Goal: Task Accomplishment & Management: Manage account settings

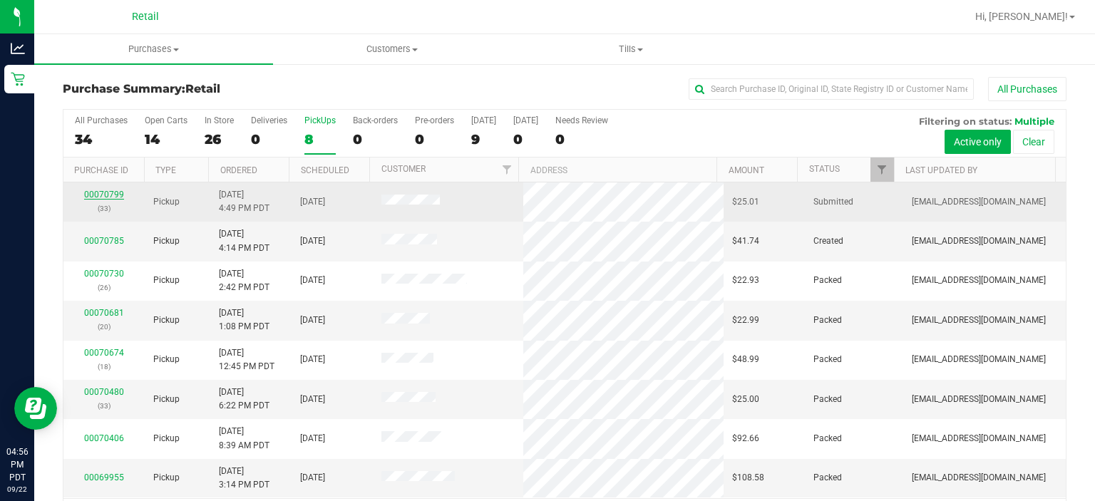
click at [98, 193] on link "00070799" at bounding box center [104, 195] width 40 height 10
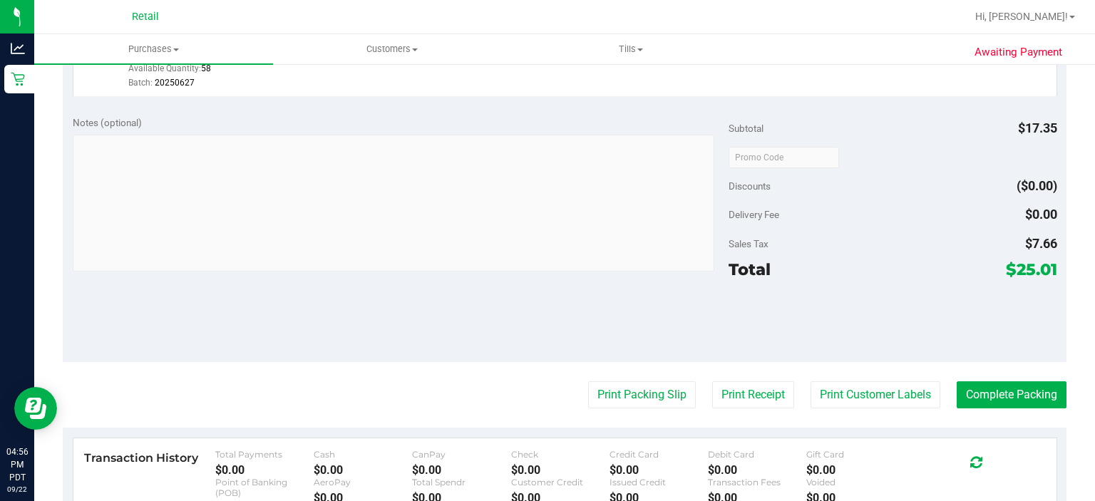
scroll to position [436, 0]
click at [622, 399] on button "Print Packing Slip" at bounding box center [642, 395] width 108 height 27
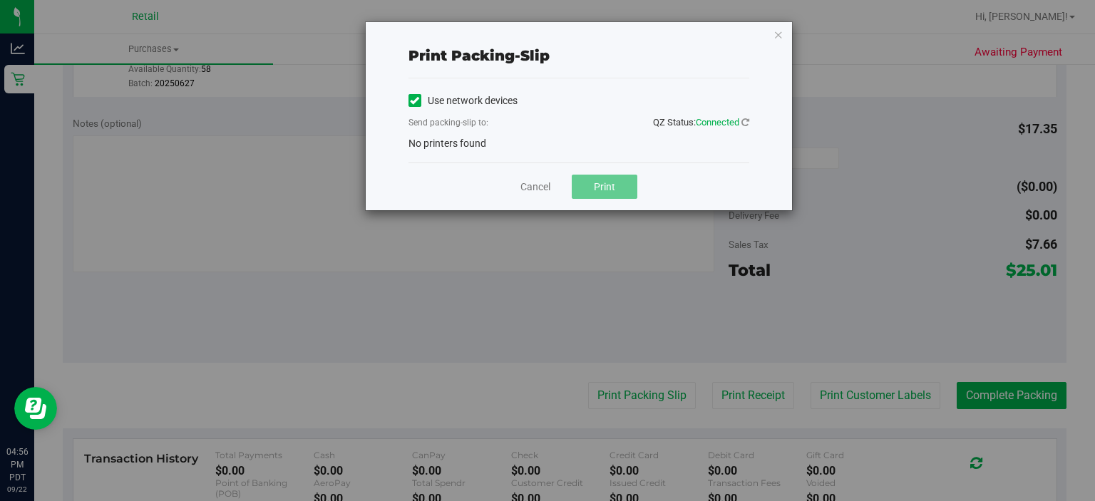
click at [428, 93] on label "Use network devices" at bounding box center [462, 100] width 109 height 15
click at [0, 0] on input "Use network devices" at bounding box center [0, 0] width 0 height 0
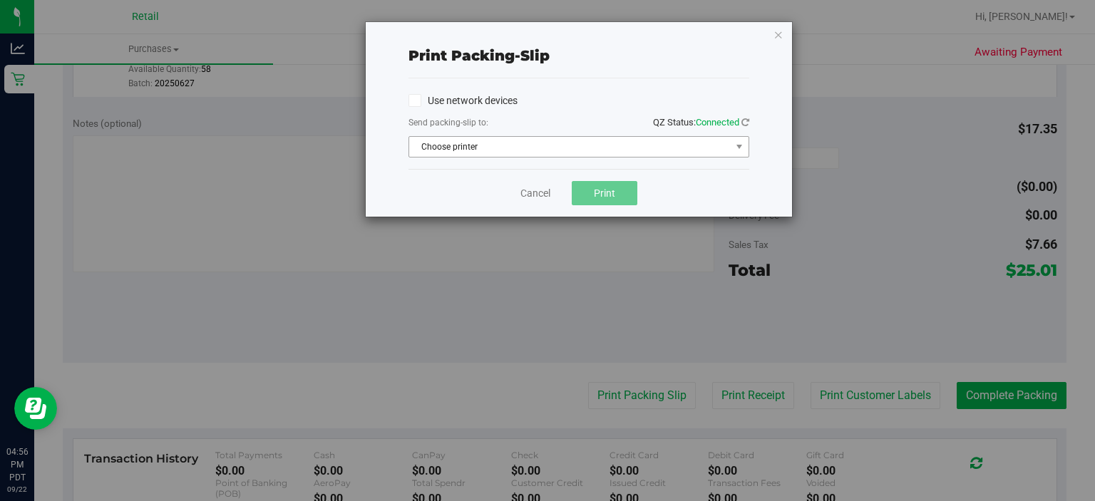
click at [454, 150] on span "Choose printer" at bounding box center [569, 147] width 321 height 20
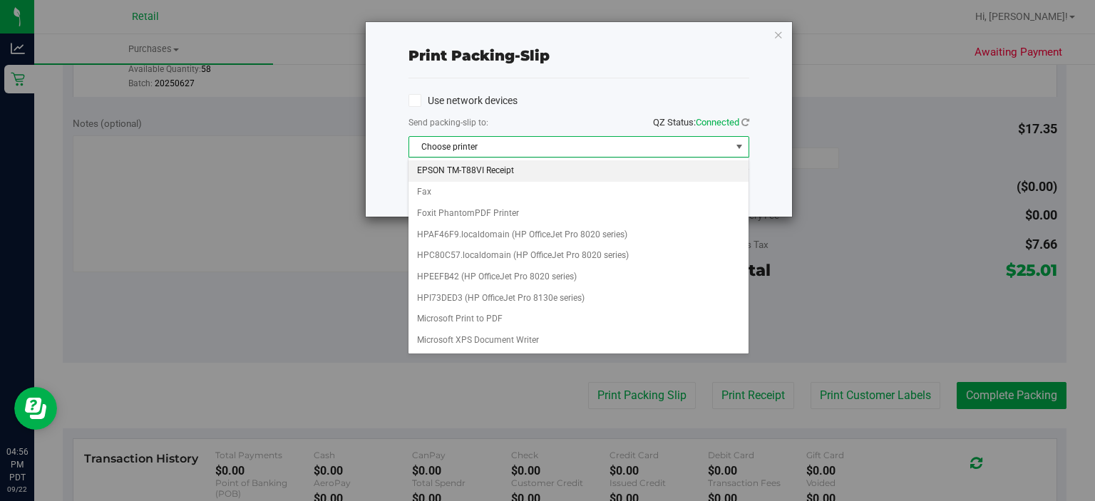
click at [488, 173] on li "EPSON TM-T88VI Receipt" at bounding box center [577, 170] width 339 height 21
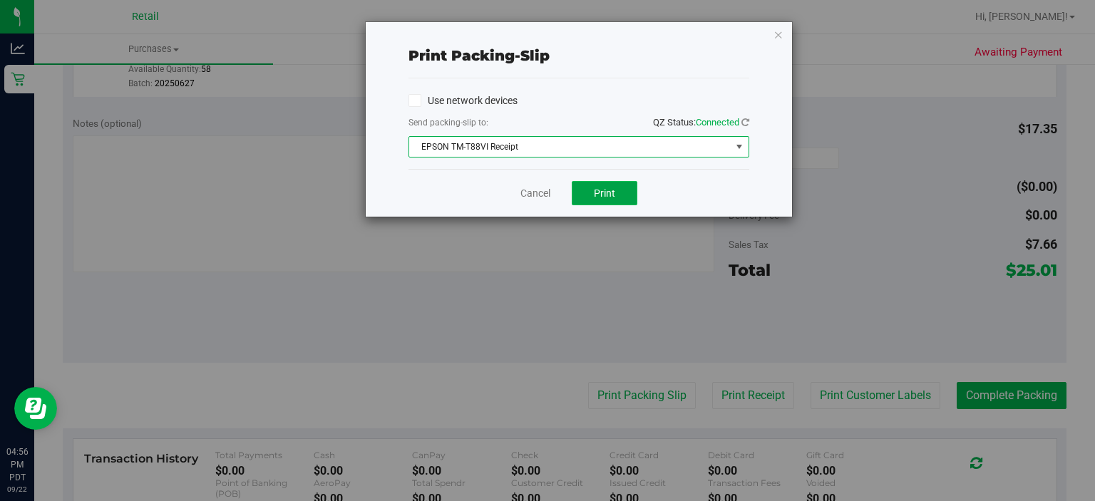
click at [617, 201] on button "Print" at bounding box center [605, 193] width 66 height 24
click at [522, 192] on link "Cancel" at bounding box center [535, 193] width 30 height 15
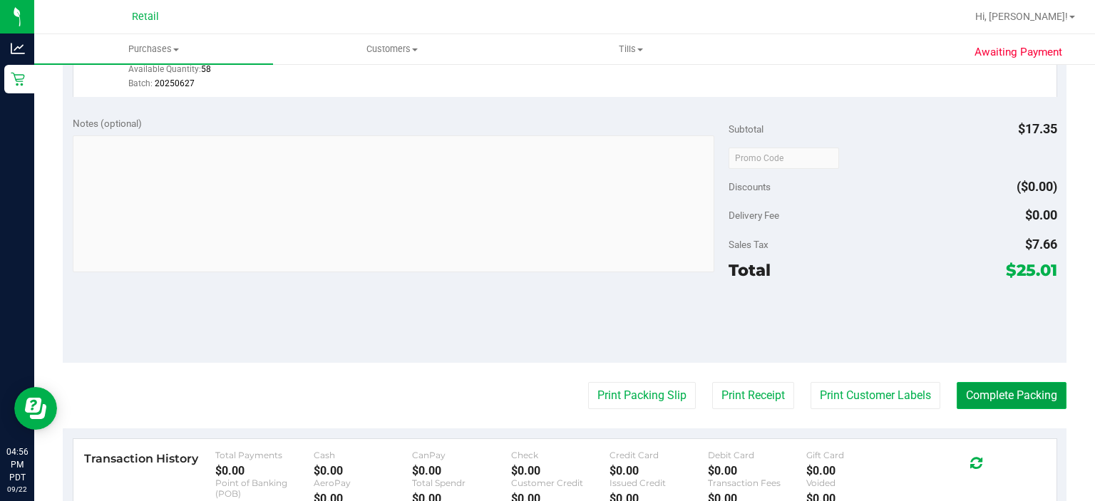
click at [1007, 398] on button "Complete Packing" at bounding box center [1012, 395] width 110 height 27
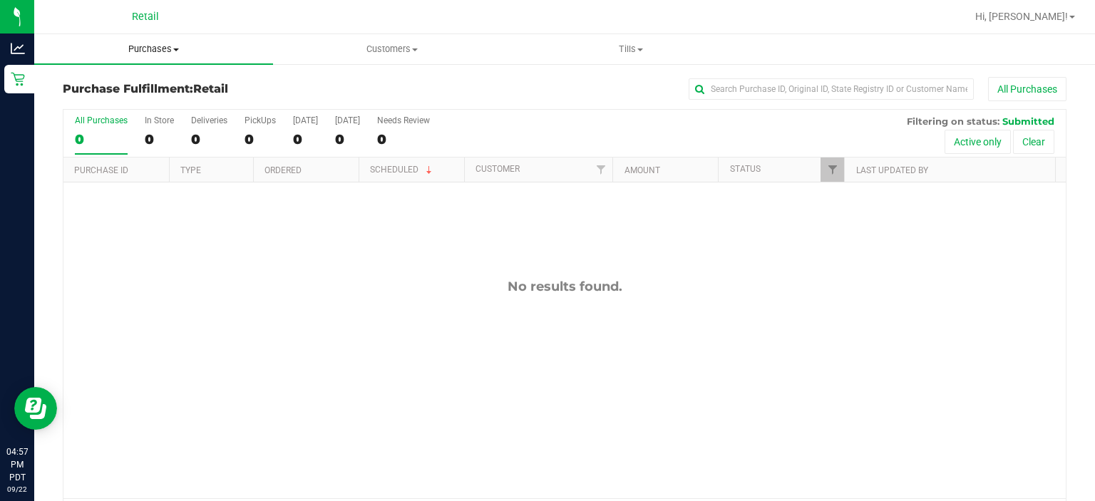
click at [163, 49] on span "Purchases" at bounding box center [153, 49] width 239 height 13
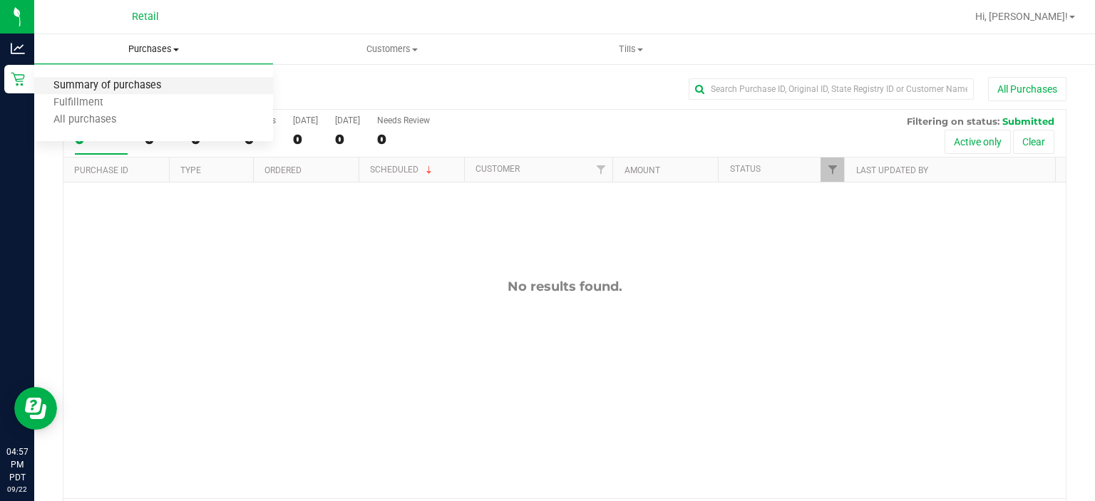
click at [120, 86] on span "Summary of purchases" at bounding box center [107, 86] width 146 height 12
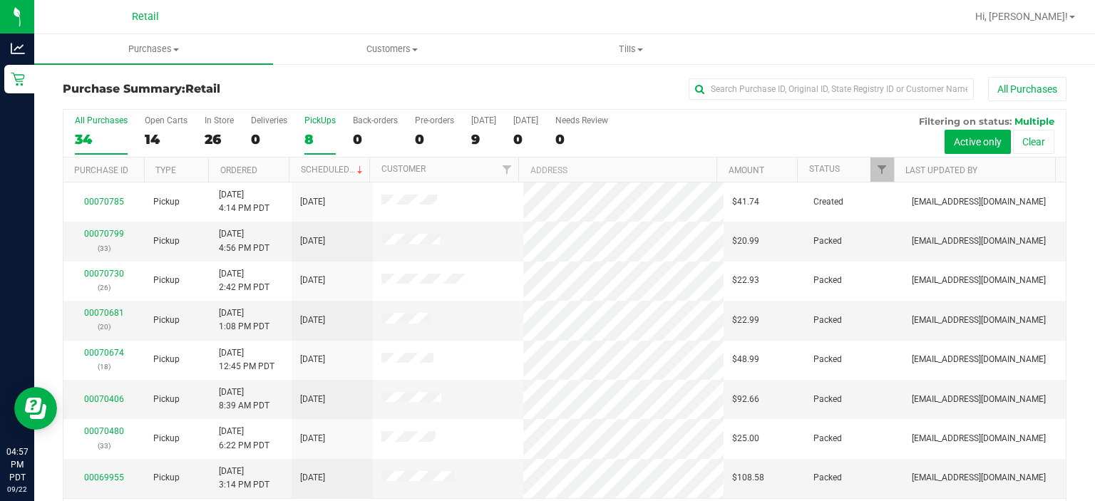
click at [306, 119] on div "PickUps" at bounding box center [319, 120] width 31 height 10
click at [0, 0] on input "PickUps 8" at bounding box center [0, 0] width 0 height 0
click at [354, 148] on label "Back-orders 0" at bounding box center [375, 134] width 45 height 39
click at [0, 0] on input "Back-orders 0" at bounding box center [0, 0] width 0 height 0
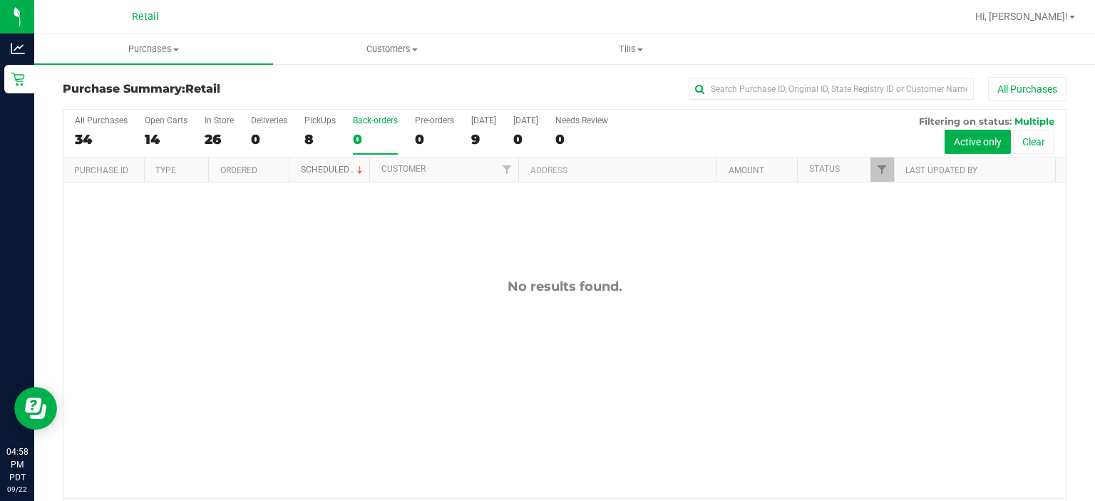
click at [333, 165] on link "Scheduled" at bounding box center [333, 170] width 65 height 10
click at [311, 115] on div "PickUps" at bounding box center [319, 120] width 31 height 10
click at [0, 0] on input "PickUps 8" at bounding box center [0, 0] width 0 height 0
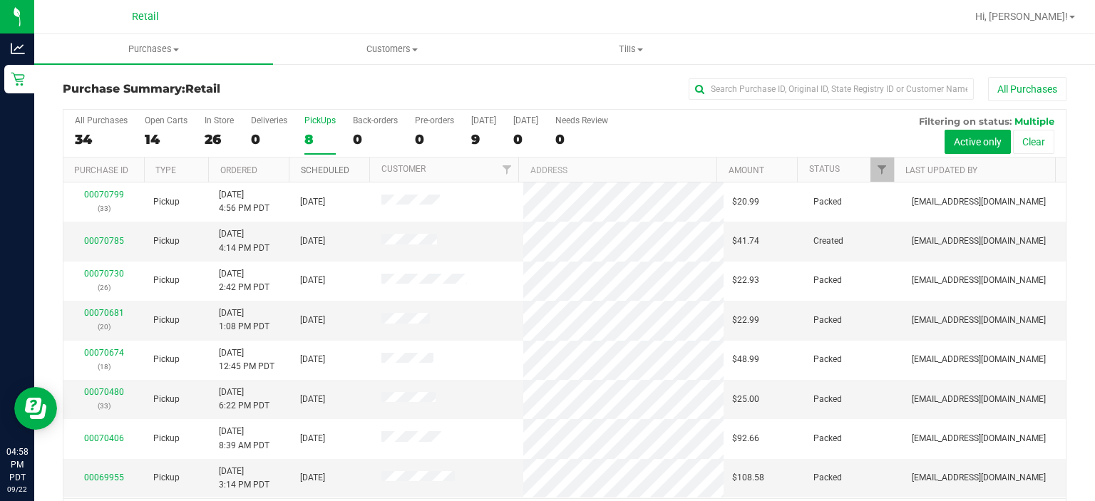
click at [345, 171] on link "Scheduled" at bounding box center [325, 170] width 48 height 10
click at [324, 165] on link "Scheduled" at bounding box center [333, 170] width 65 height 10
click at [354, 168] on span at bounding box center [359, 170] width 11 height 11
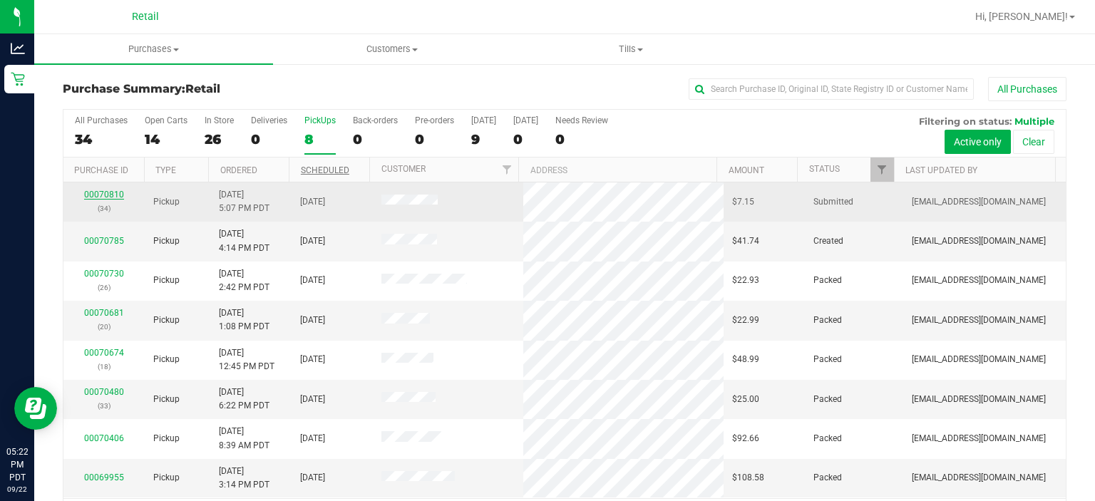
click at [106, 194] on link "00070810" at bounding box center [104, 195] width 40 height 10
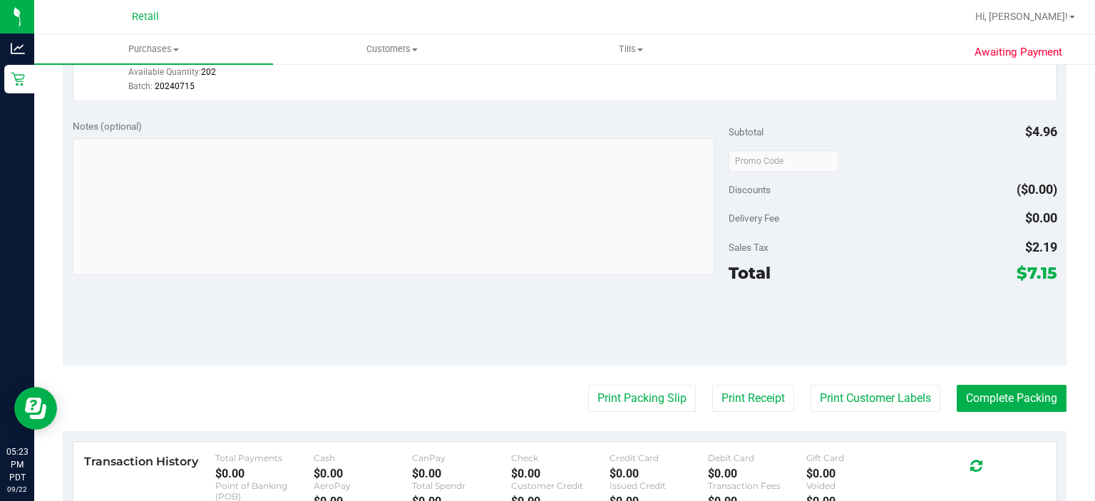
scroll to position [439, 0]
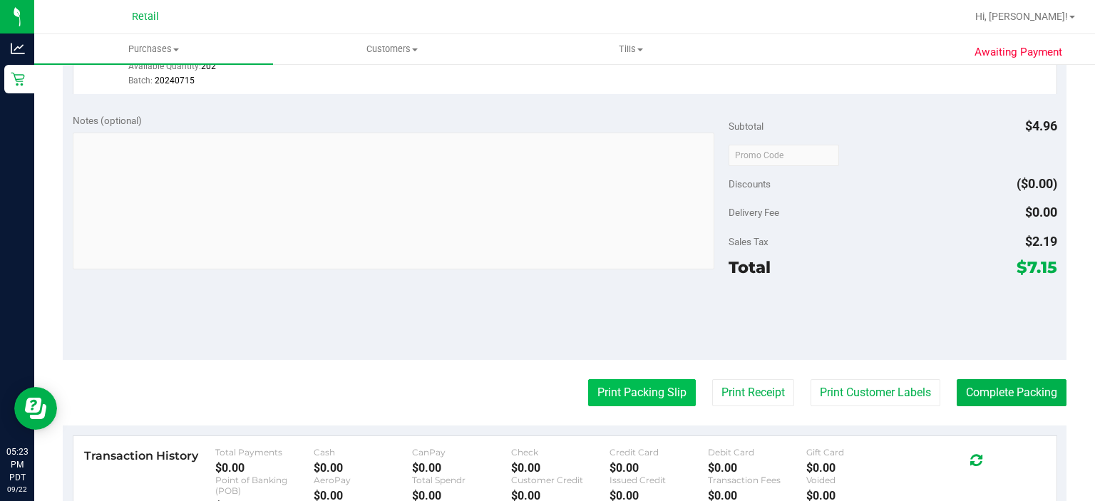
click at [619, 393] on button "Print Packing Slip" at bounding box center [642, 392] width 108 height 27
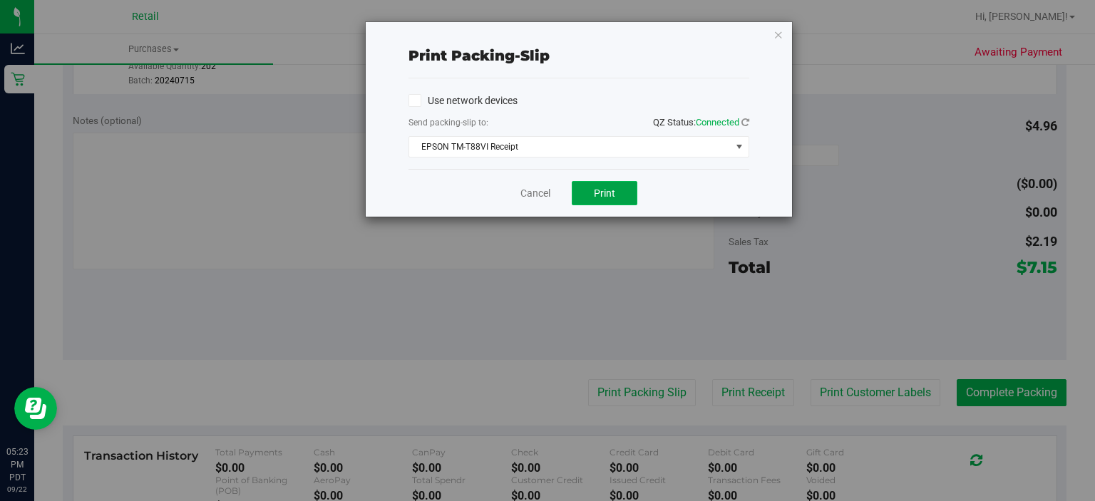
click at [617, 199] on button "Print" at bounding box center [605, 193] width 66 height 24
click at [520, 190] on link "Cancel" at bounding box center [535, 193] width 30 height 15
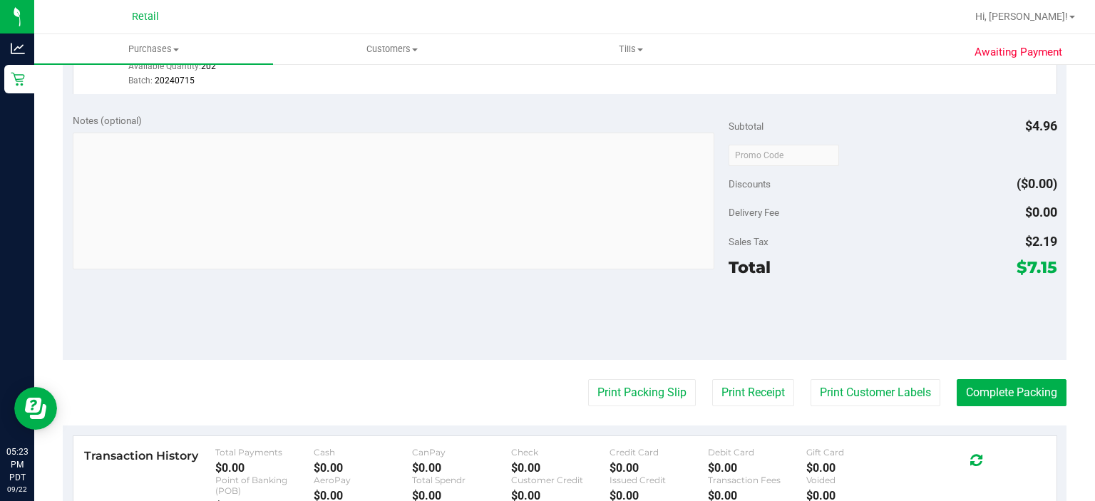
click at [1021, 421] on purchase-details "Back Edit Purchase Cancel Purchase View Profile # 00070810 Med | Rec Submitted …" at bounding box center [565, 170] width 1004 height 1065
click at [970, 379] on button "Complete Packing" at bounding box center [1012, 392] width 110 height 27
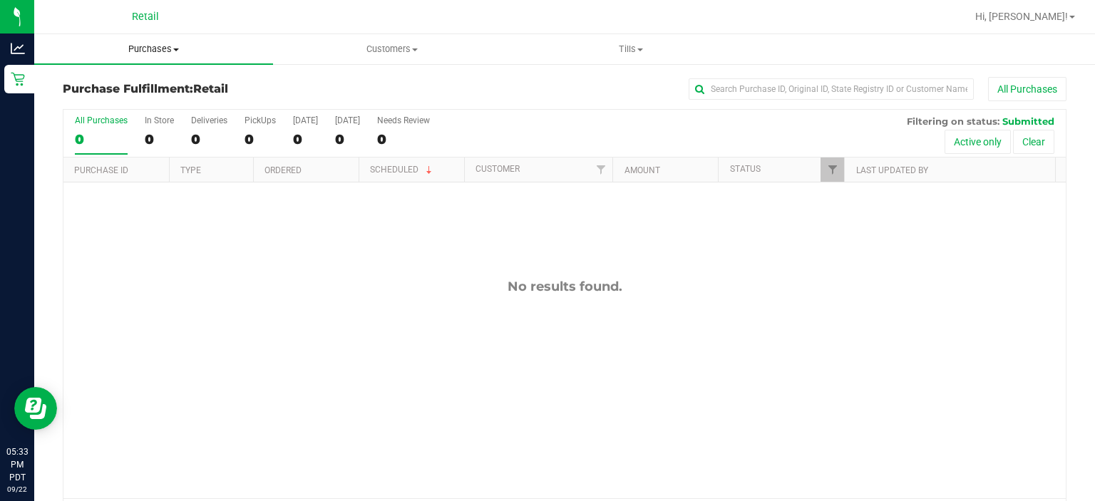
click at [150, 48] on span "Purchases" at bounding box center [153, 49] width 239 height 13
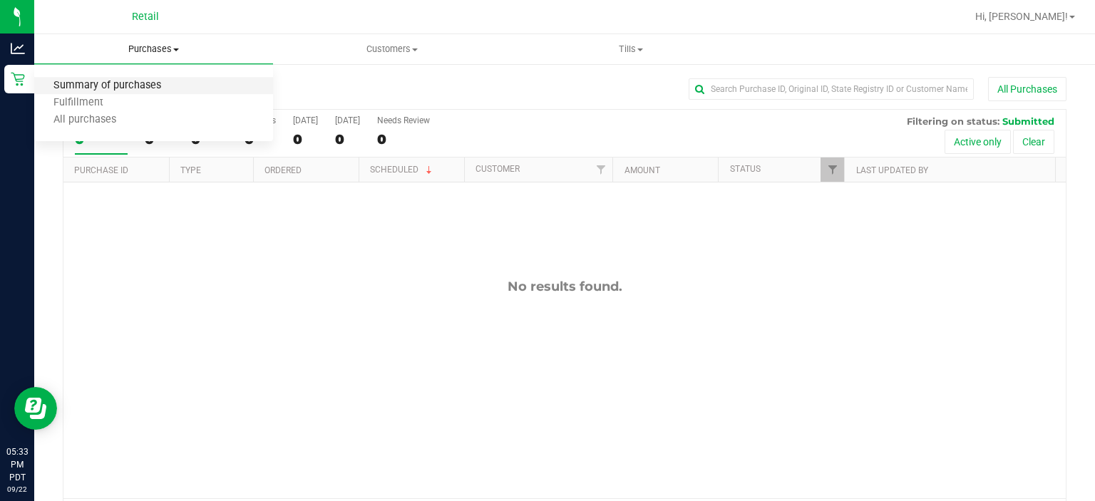
click at [132, 80] on span "Summary of purchases" at bounding box center [107, 86] width 146 height 12
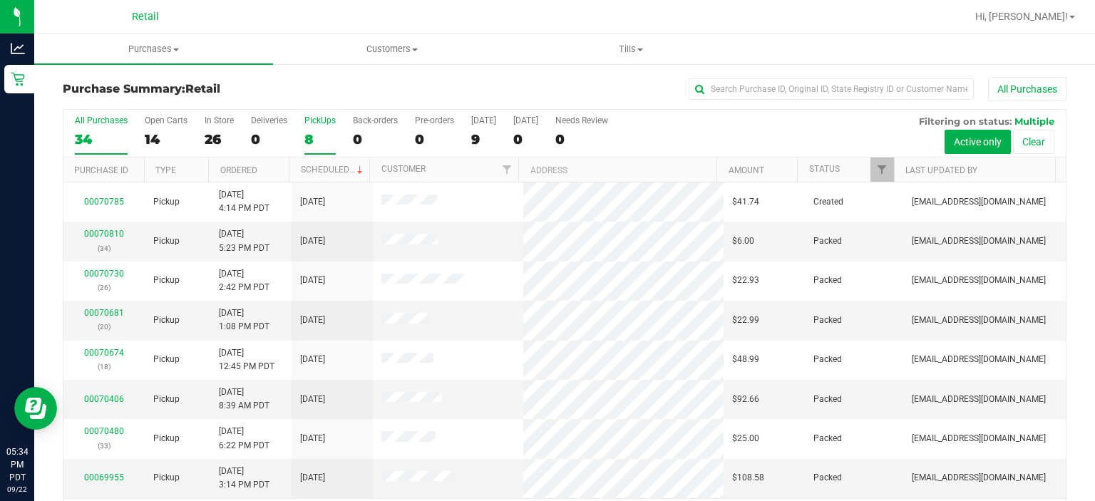
click at [314, 126] on label "PickUps 8" at bounding box center [319, 134] width 31 height 39
click at [0, 0] on input "PickUps 8" at bounding box center [0, 0] width 0 height 0
click at [355, 168] on span at bounding box center [359, 170] width 11 height 11
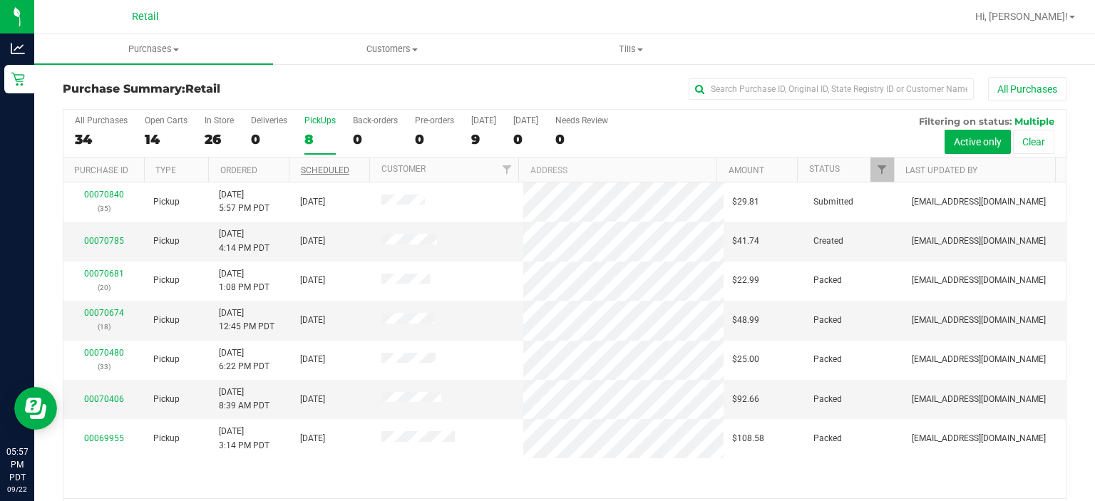
click at [314, 120] on div "PickUps" at bounding box center [319, 120] width 31 height 10
click at [0, 0] on input "PickUps 8" at bounding box center [0, 0] width 0 height 0
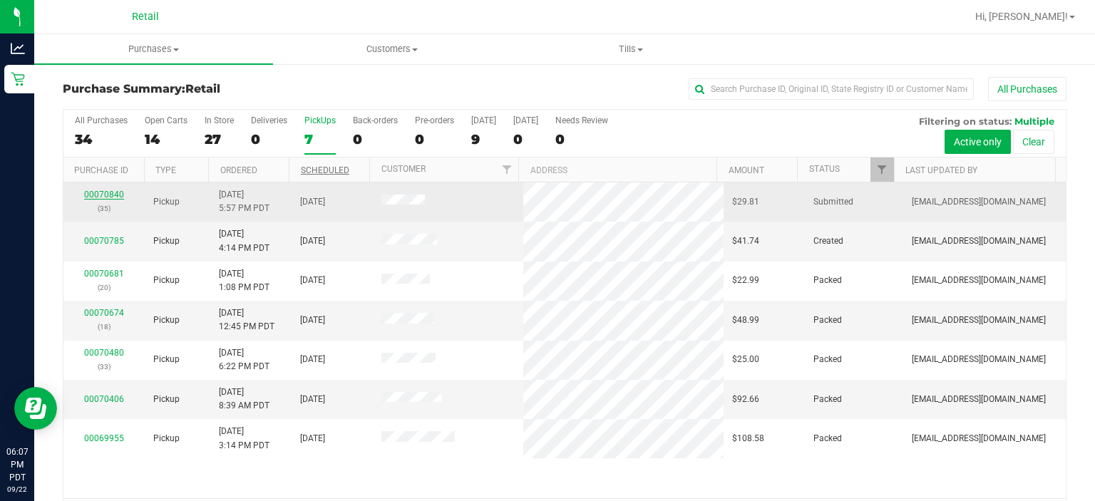
click at [99, 190] on link "00070840" at bounding box center [104, 195] width 40 height 10
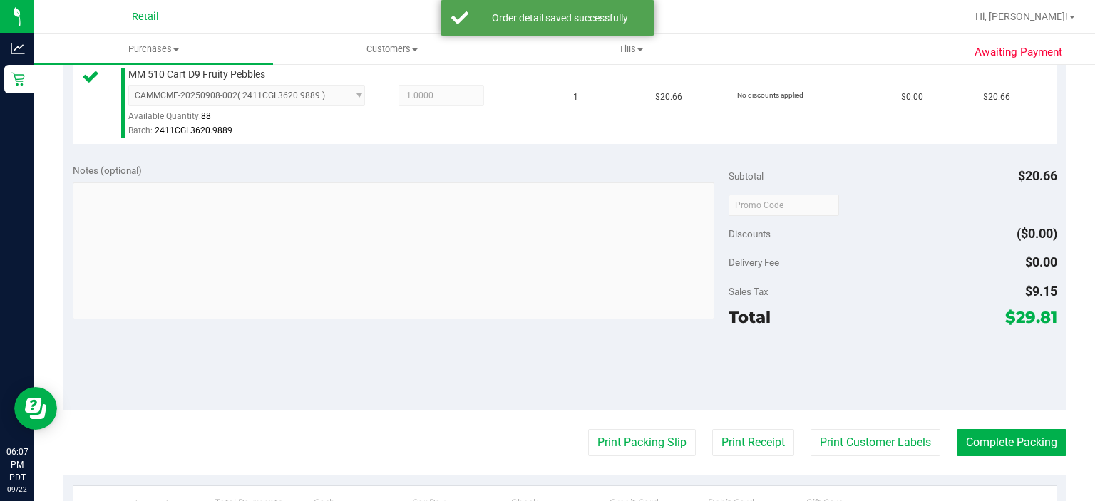
scroll to position [391, 0]
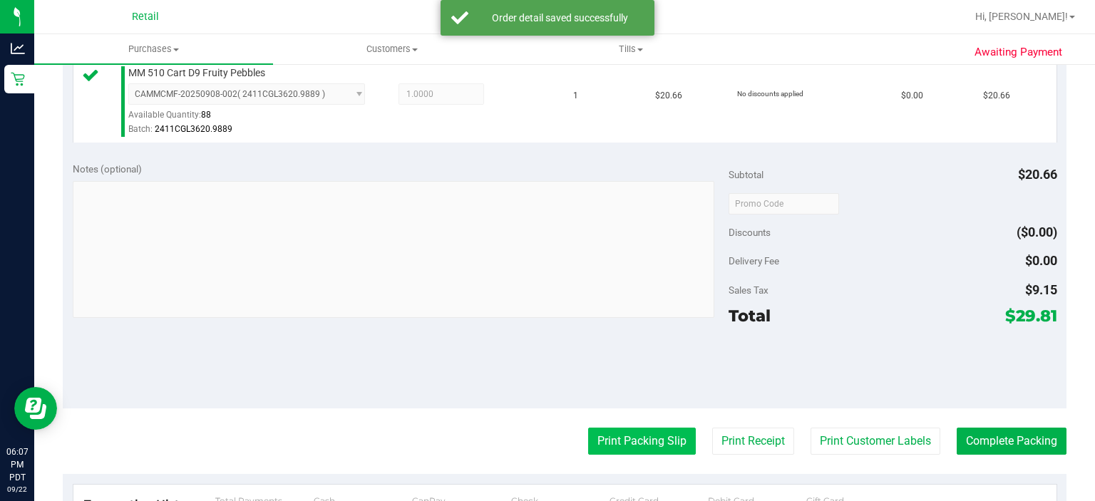
click at [632, 430] on button "Print Packing Slip" at bounding box center [642, 441] width 108 height 27
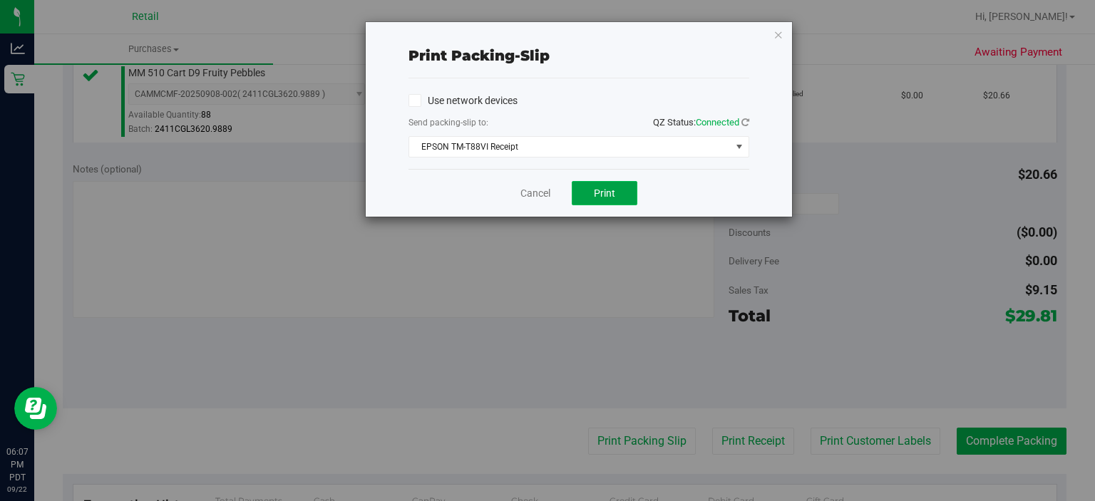
click at [624, 192] on button "Print" at bounding box center [605, 193] width 66 height 24
click at [548, 187] on link "Cancel" at bounding box center [535, 193] width 30 height 15
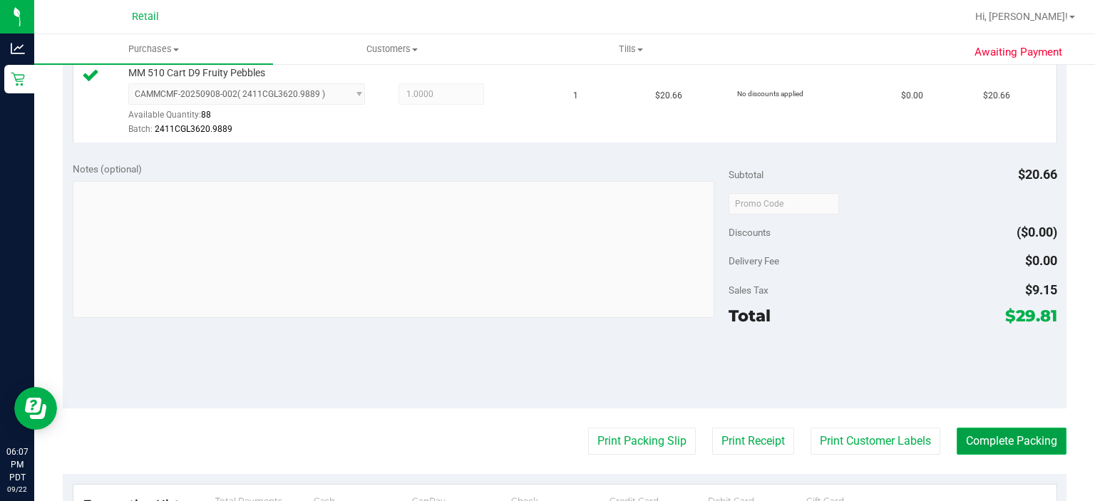
click at [1004, 431] on button "Complete Packing" at bounding box center [1012, 441] width 110 height 27
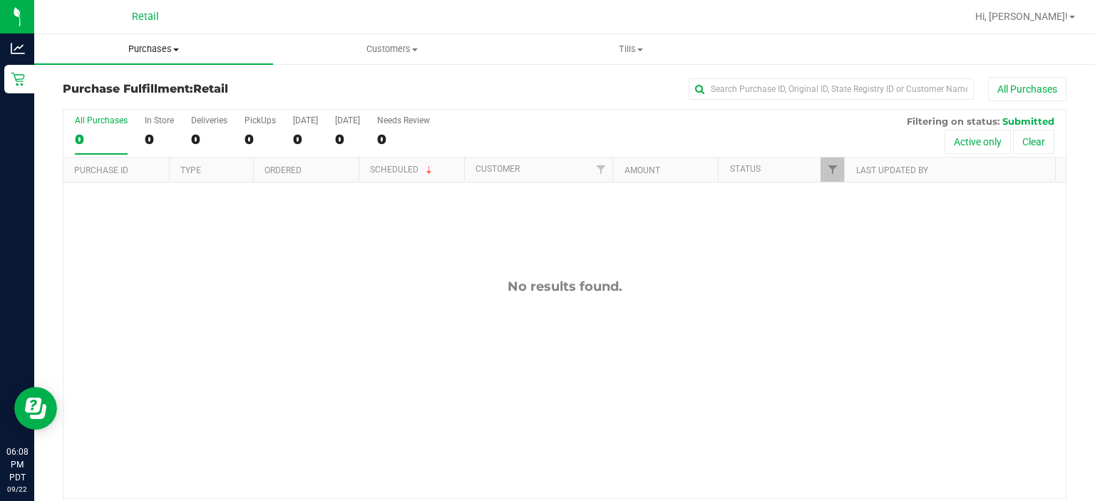
click at [159, 51] on span "Purchases" at bounding box center [153, 49] width 239 height 13
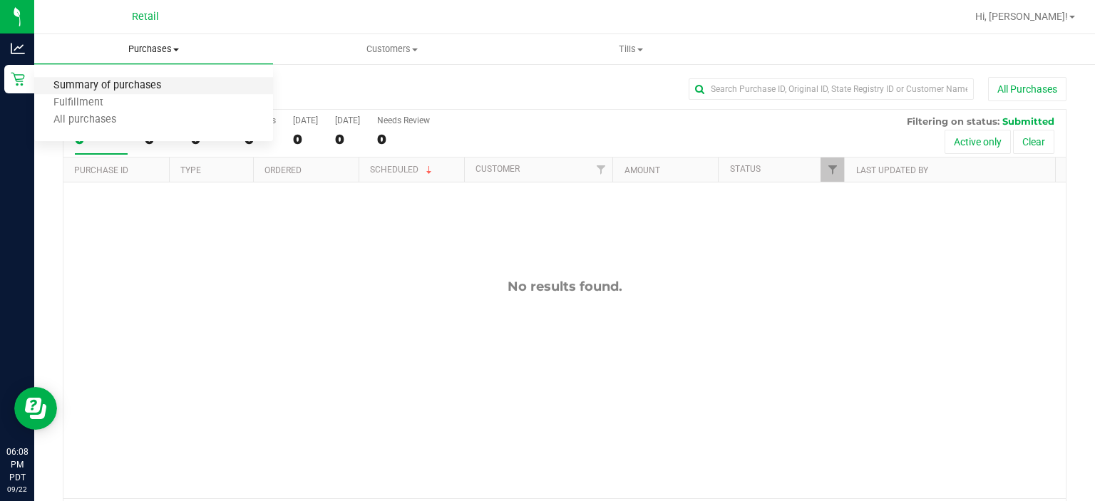
click at [142, 84] on span "Summary of purchases" at bounding box center [107, 86] width 146 height 12
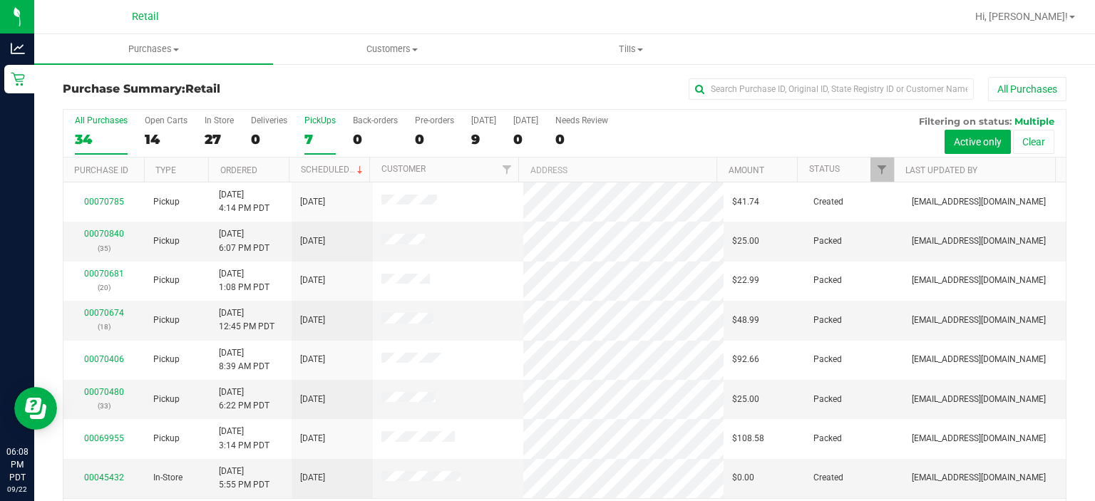
click at [322, 115] on div "PickUps" at bounding box center [319, 120] width 31 height 10
click at [0, 0] on input "PickUps 7" at bounding box center [0, 0] width 0 height 0
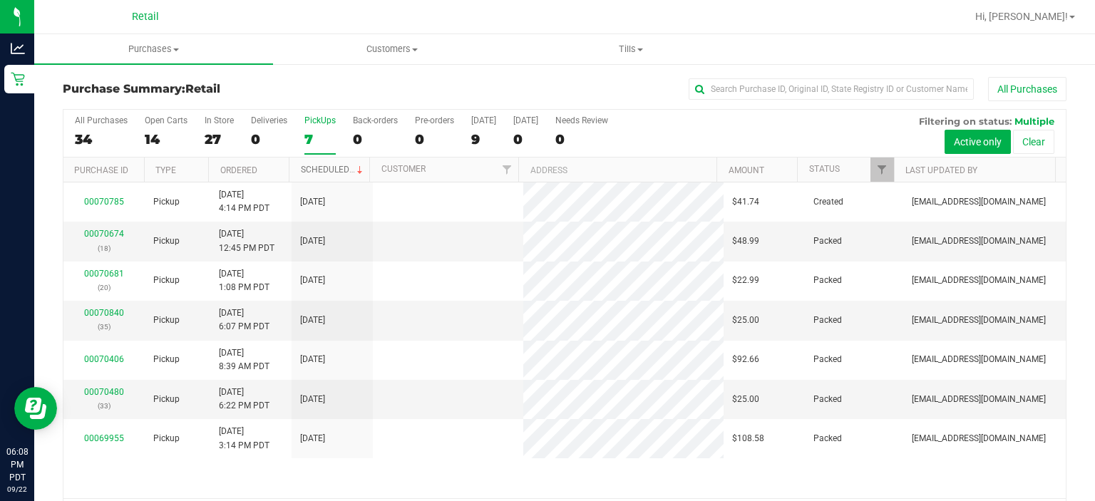
click at [334, 169] on link "Scheduled" at bounding box center [333, 170] width 65 height 10
click at [336, 165] on link "Scheduled" at bounding box center [325, 170] width 48 height 10
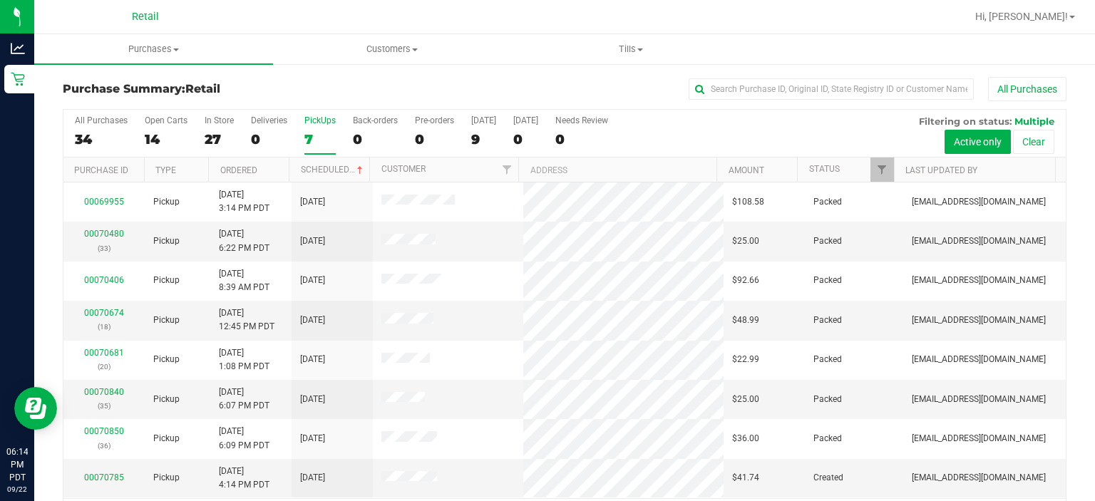
click at [314, 120] on div "PickUps" at bounding box center [319, 120] width 31 height 10
click at [0, 0] on input "PickUps 7" at bounding box center [0, 0] width 0 height 0
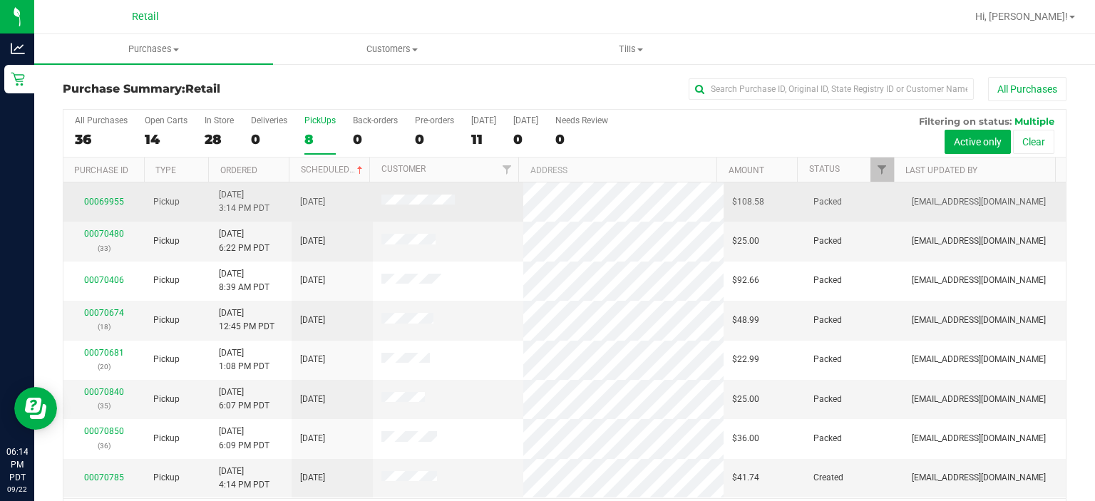
click at [341, 182] on td "[DATE]" at bounding box center [332, 201] width 81 height 39
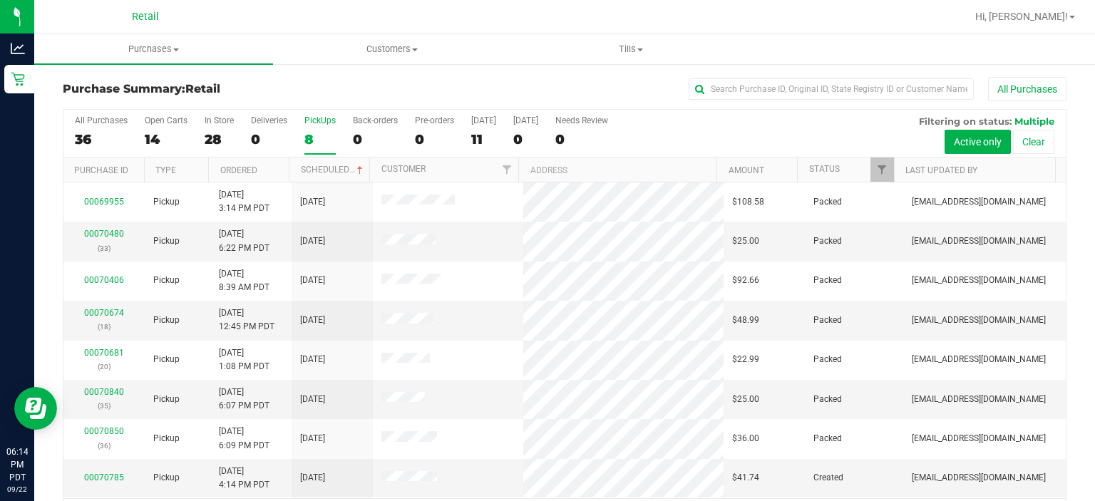
click at [334, 148] on label "PickUps 8" at bounding box center [319, 134] width 31 height 39
click at [0, 0] on input "PickUps 8" at bounding box center [0, 0] width 0 height 0
click at [354, 168] on span at bounding box center [359, 170] width 11 height 11
click at [329, 167] on link "Scheduled" at bounding box center [333, 170] width 65 height 10
